Goal: Navigation & Orientation: Find specific page/section

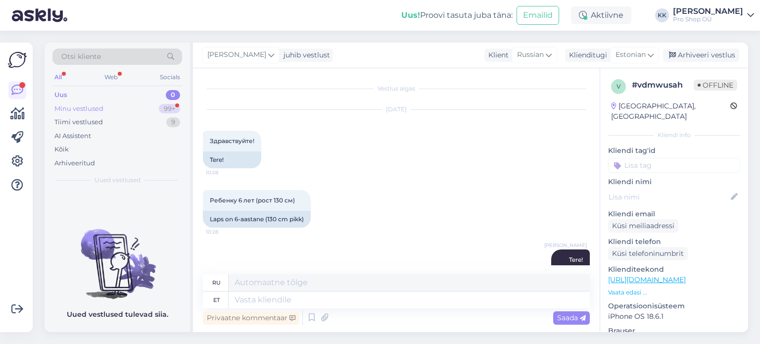
scroll to position [255, 0]
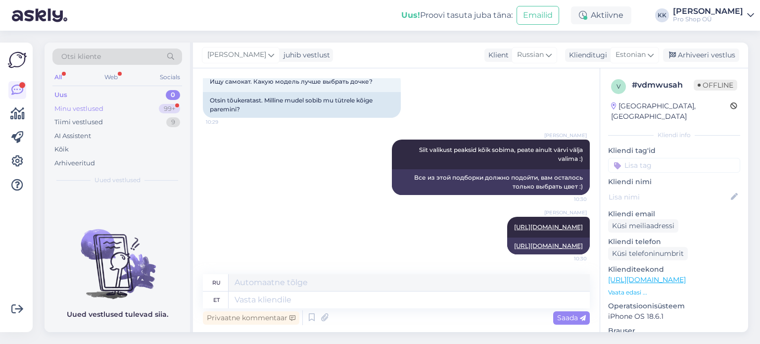
click at [96, 112] on div "Minu vestlused" at bounding box center [78, 109] width 49 height 10
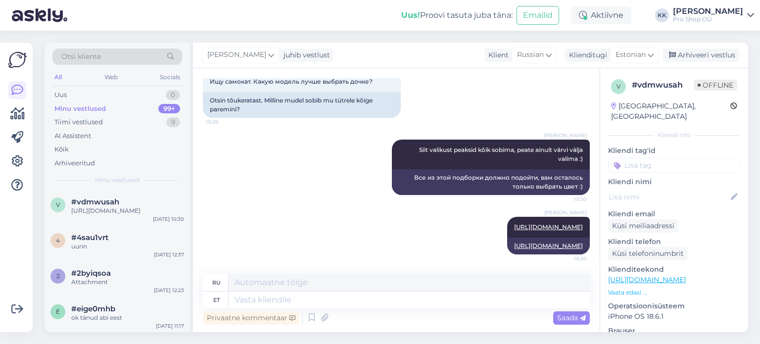
scroll to position [255, 0]
click at [100, 215] on div "[URL][DOMAIN_NAME]" at bounding box center [127, 210] width 113 height 9
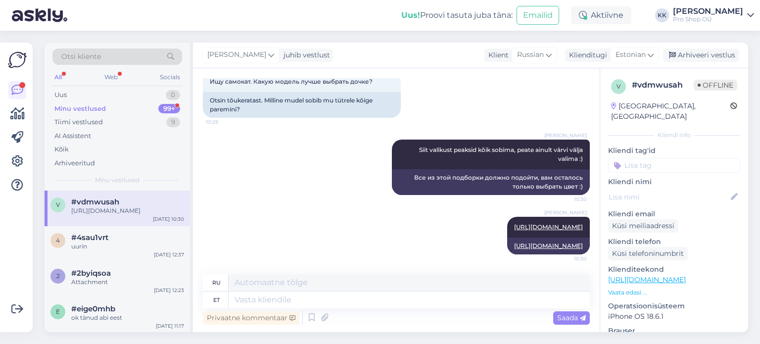
click at [88, 104] on div "Minu vestlused" at bounding box center [79, 109] width 51 height 10
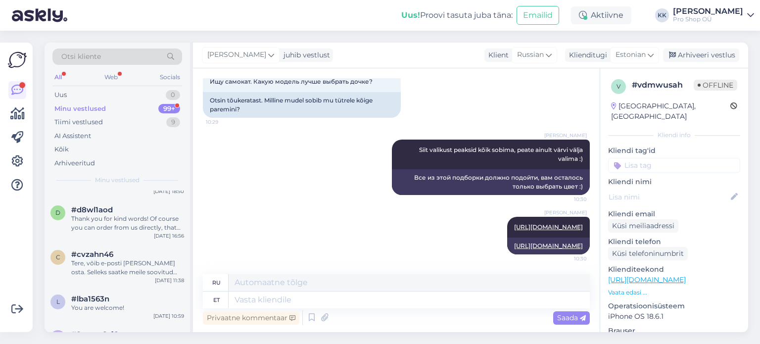
scroll to position [743, 0]
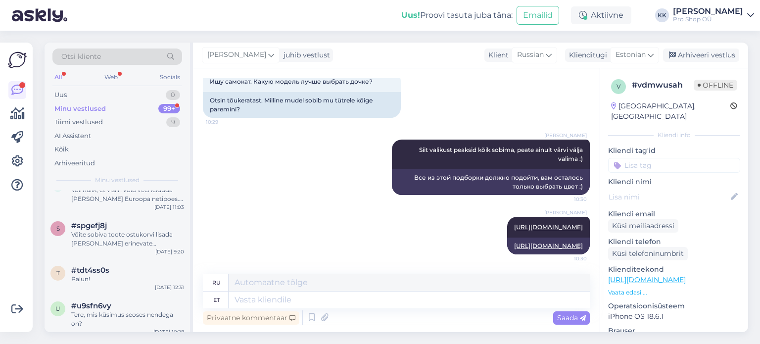
click at [67, 77] on div "All Web Socials" at bounding box center [117, 78] width 130 height 15
click at [63, 75] on div "All" at bounding box center [57, 77] width 11 height 13
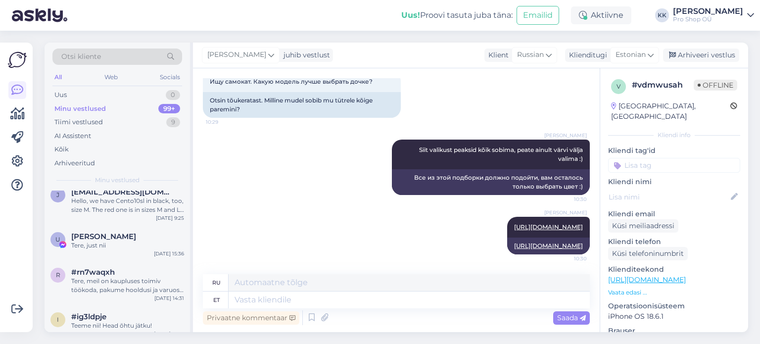
scroll to position [3416, 0]
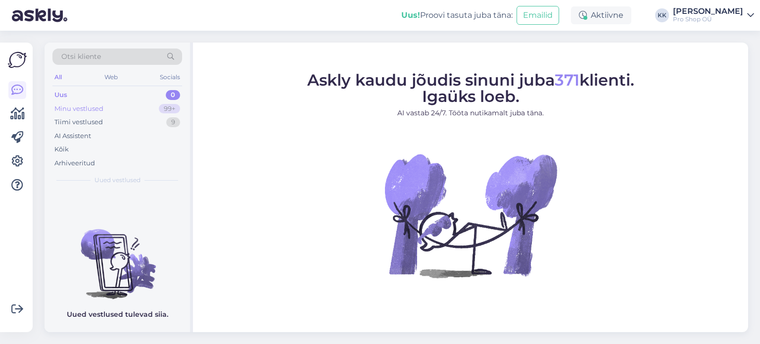
click at [82, 108] on div "Minu vestlused" at bounding box center [78, 109] width 49 height 10
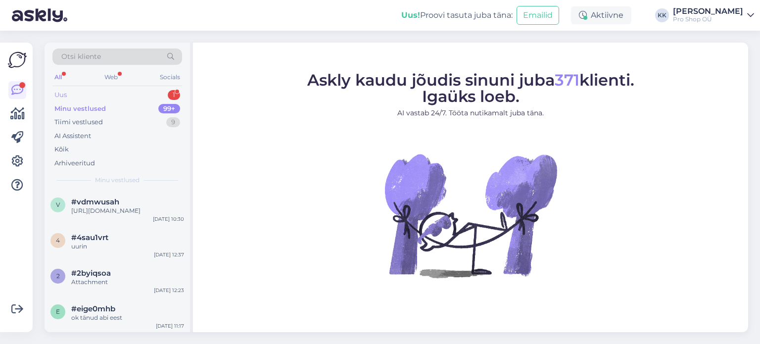
click at [88, 97] on div "Uus 1" at bounding box center [117, 95] width 130 height 14
